Goal: Information Seeking & Learning: Check status

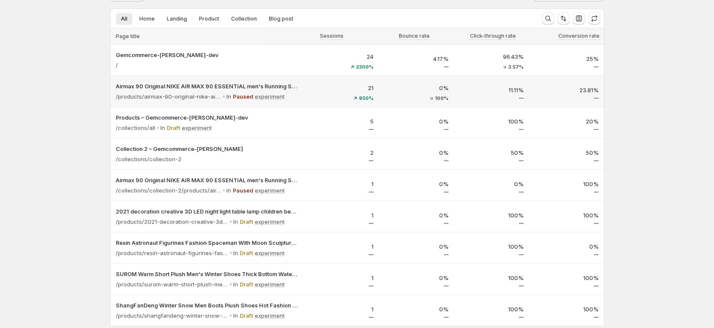
scroll to position [24, 0]
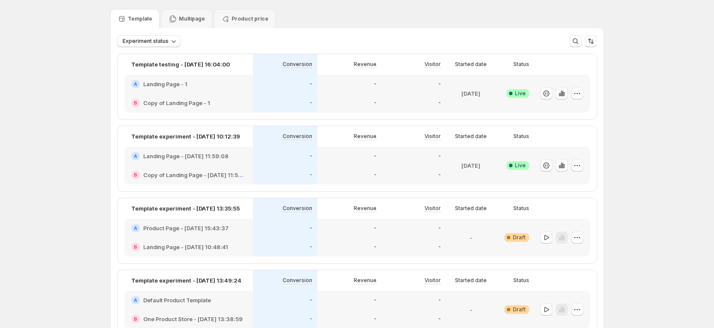
click at [231, 91] on div "A Landing Page - 1" at bounding box center [188, 84] width 129 height 19
click at [171, 90] on div "A Landing Page - 1" at bounding box center [188, 84] width 129 height 19
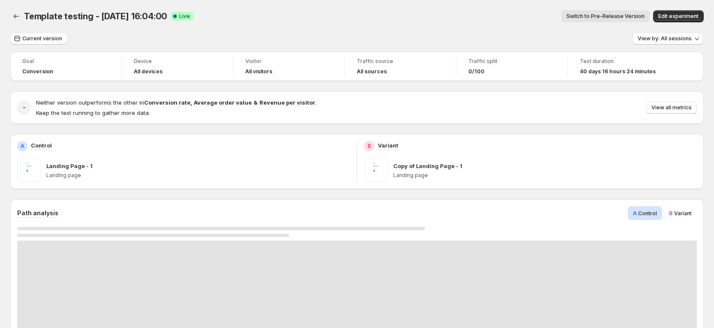
click at [564, 96] on div "- Neither version outperforms the other in Conversion rate , Average order valu…" at bounding box center [356, 107] width 693 height 33
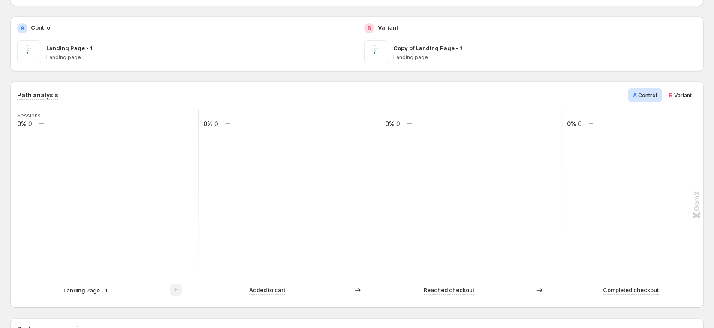
scroll to position [158, 0]
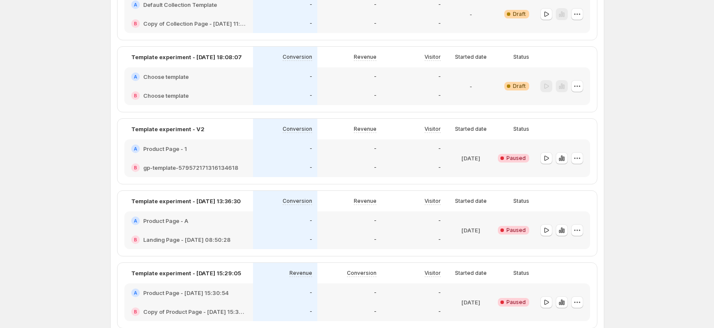
scroll to position [586, 0]
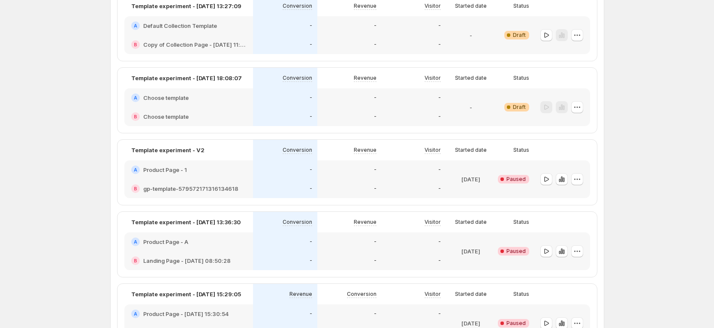
click at [215, 99] on div "A Choose template" at bounding box center [188, 97] width 115 height 9
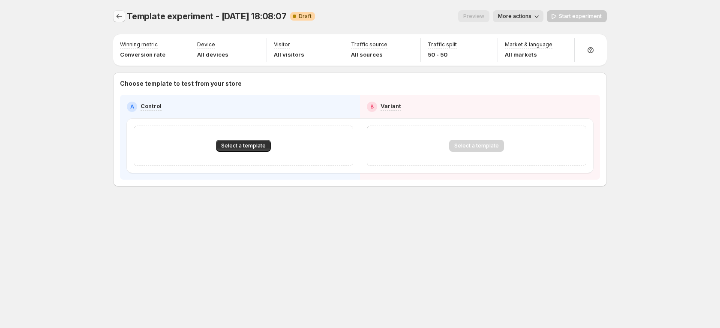
click at [120, 14] on icon "Experiments" at bounding box center [119, 16] width 9 height 9
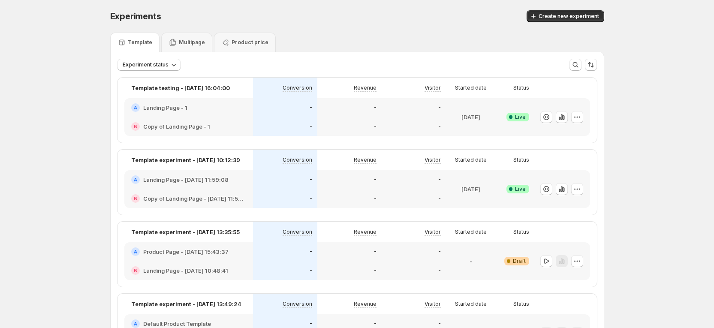
click at [236, 120] on div "B Copy of Landing Page - 1" at bounding box center [188, 126] width 129 height 19
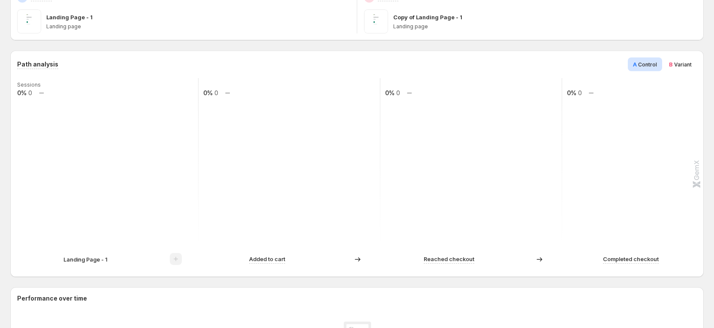
scroll to position [158, 0]
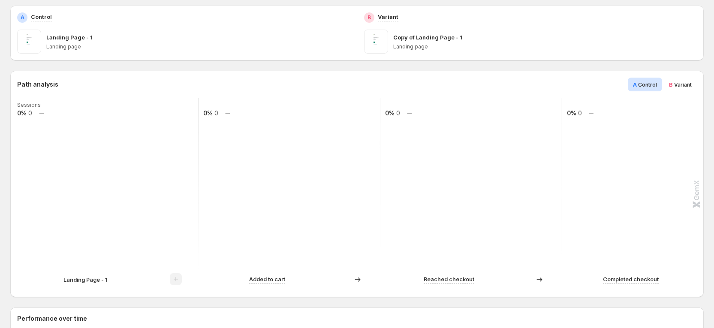
click at [93, 231] on rect at bounding box center [107, 183] width 183 height 171
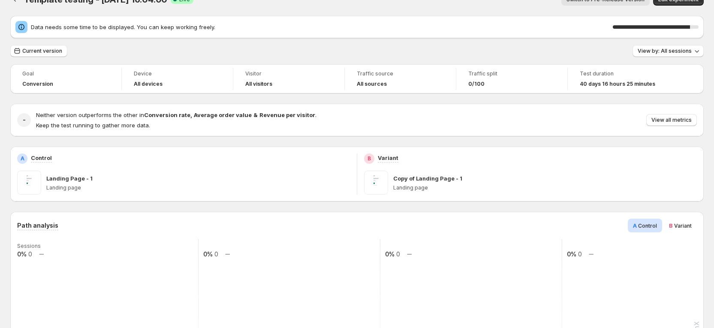
scroll to position [0, 0]
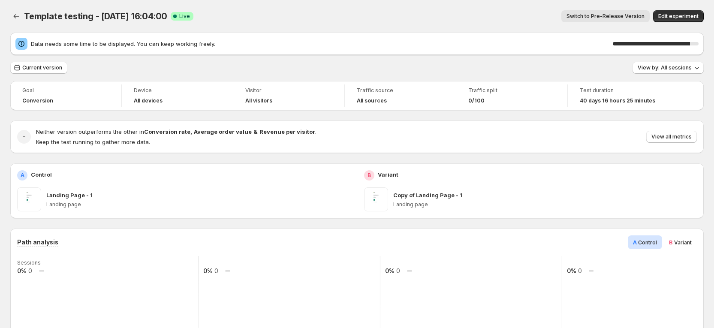
drag, startPoint x: 77, startPoint y: 63, endPoint x: 93, endPoint y: 73, distance: 19.0
click at [93, 73] on div "Current version View by: All sessions" at bounding box center [356, 68] width 693 height 12
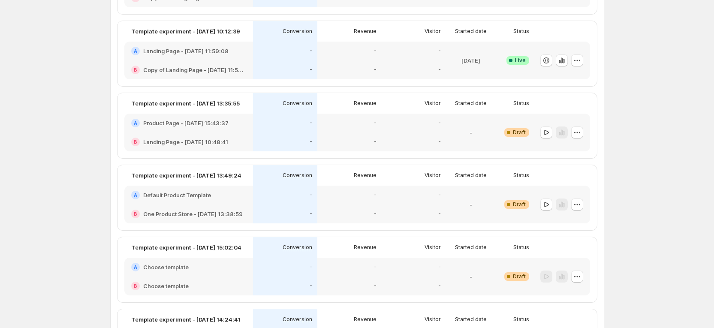
scroll to position [64, 0]
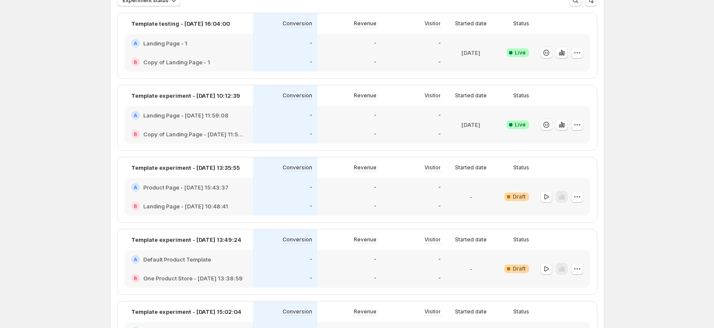
click at [266, 125] on div "-" at bounding box center [285, 134] width 64 height 19
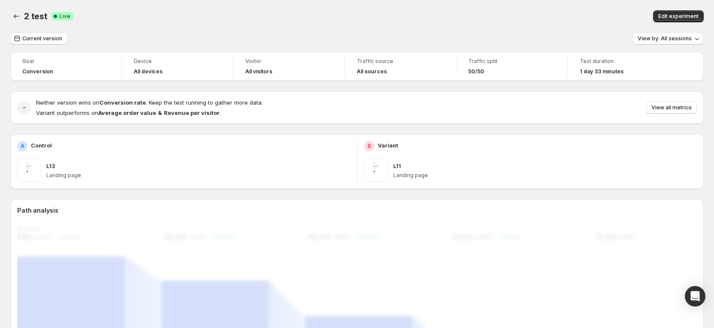
click at [16, 18] on icon "Back" at bounding box center [16, 16] width 9 height 9
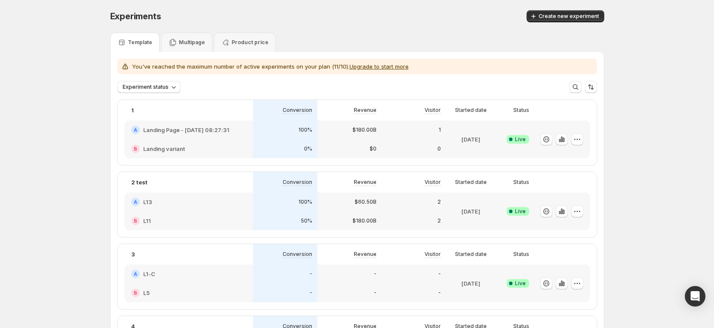
click at [496, 195] on div "Oct 07 2025" at bounding box center [471, 211] width 50 height 38
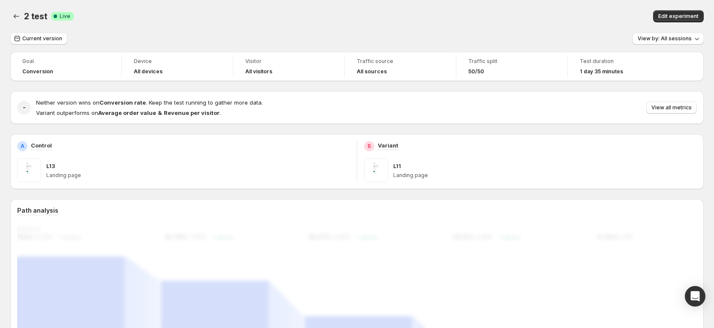
click at [424, 176] on p "Landing page" at bounding box center [544, 175] width 303 height 7
click at [693, 12] on button "Edit experiment" at bounding box center [678, 16] width 51 height 12
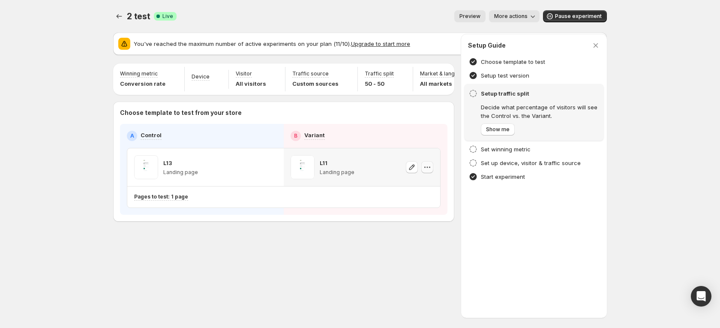
click at [425, 171] on icon "button" at bounding box center [427, 167] width 9 height 9
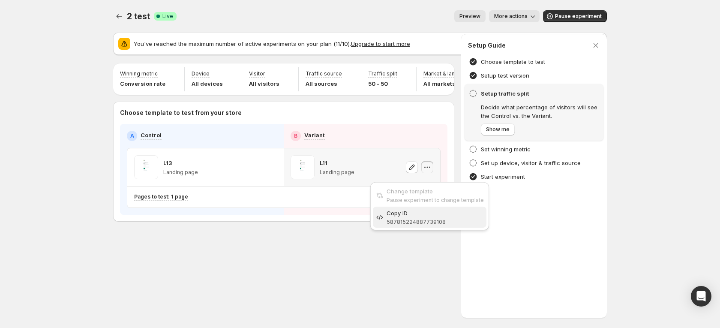
click at [426, 217] on span "Copy ID 587815224887739108" at bounding box center [435, 217] width 97 height 17
click at [275, 171] on icon "button" at bounding box center [271, 167] width 9 height 9
click at [430, 171] on icon "button" at bounding box center [427, 167] width 9 height 9
click at [224, 173] on div "L13 Landing page" at bounding box center [205, 167] width 143 height 24
click at [115, 14] on icon "Experiments" at bounding box center [119, 16] width 9 height 9
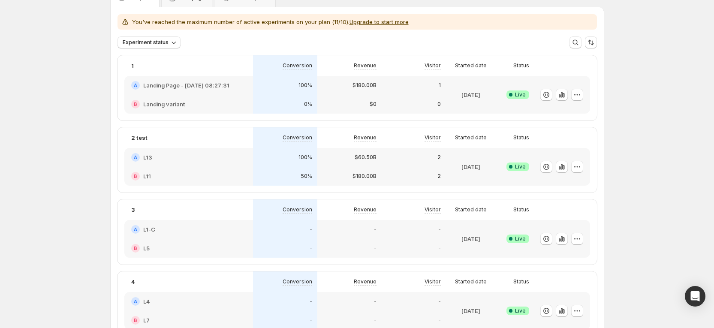
scroll to position [64, 0]
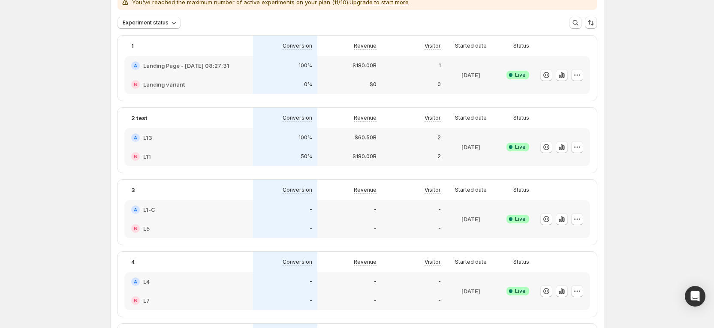
click at [199, 141] on div "A L13" at bounding box center [188, 137] width 129 height 19
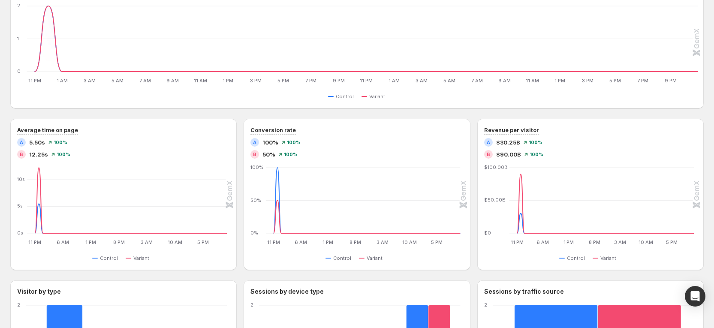
scroll to position [514, 0]
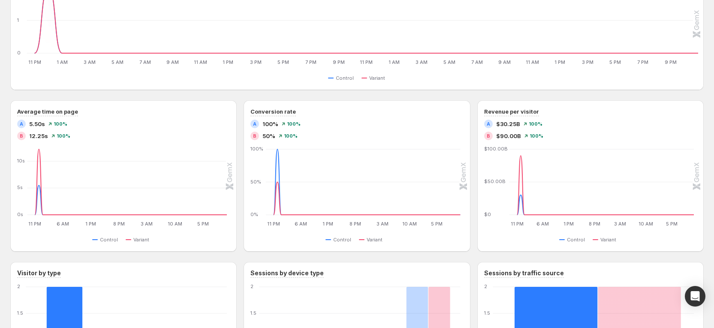
click at [197, 88] on div "Performance over time Total sessions A 2 100% B 2 100% Total visitors A 2 100% …" at bounding box center [356, 3] width 693 height 173
click at [461, 109] on div "Conversion rate" at bounding box center [356, 111] width 213 height 9
click at [467, 111] on icon "button" at bounding box center [463, 107] width 9 height 9
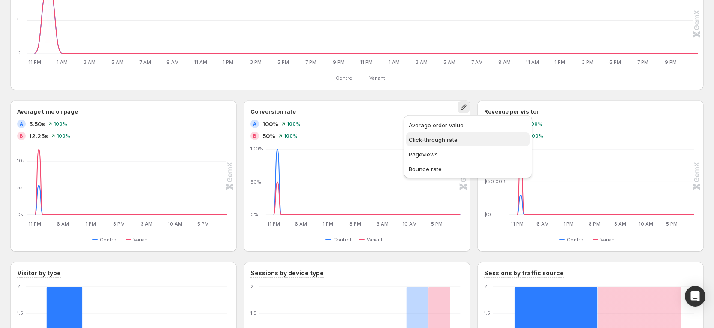
click at [443, 135] on span "Click-through rate" at bounding box center [468, 139] width 118 height 9
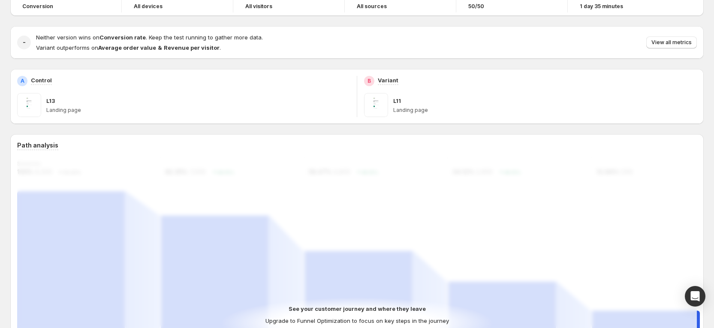
scroll to position [64, 0]
click at [691, 46] on span "View all metrics" at bounding box center [671, 43] width 40 height 7
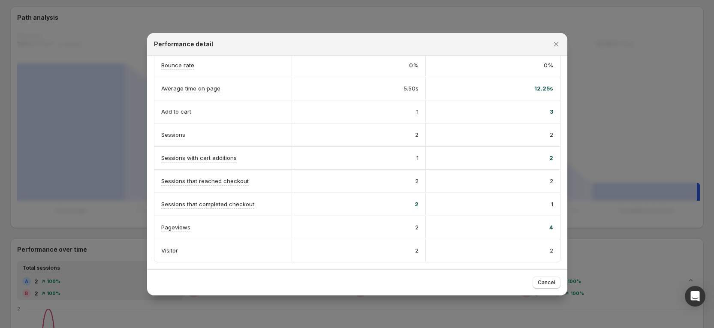
scroll to position [43, 0]
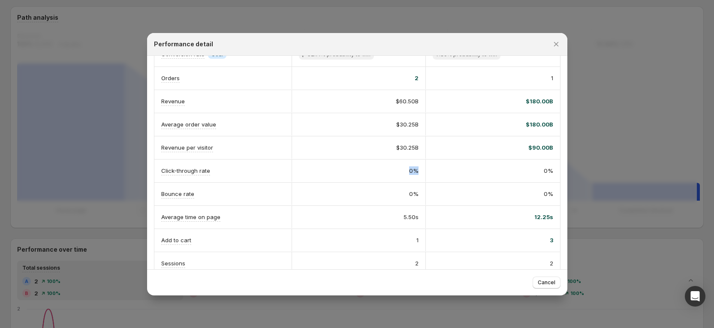
drag, startPoint x: 378, startPoint y: 174, endPoint x: 419, endPoint y: 180, distance: 41.1
click at [419, 180] on div "0%" at bounding box center [358, 170] width 134 height 22
drag, startPoint x: 527, startPoint y: 16, endPoint x: 516, endPoint y: 32, distance: 19.0
click at [532, 26] on div at bounding box center [357, 164] width 714 height 328
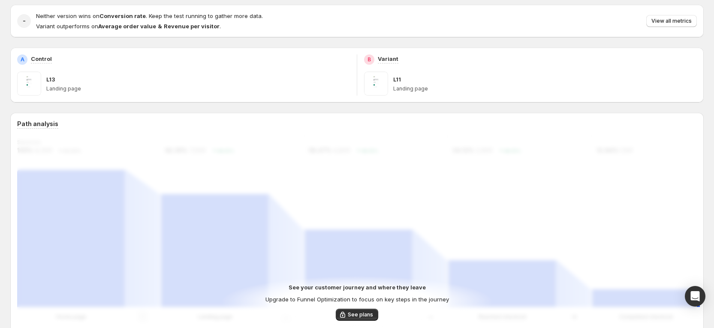
scroll to position [84, 0]
